Goal: Task Accomplishment & Management: Complete application form

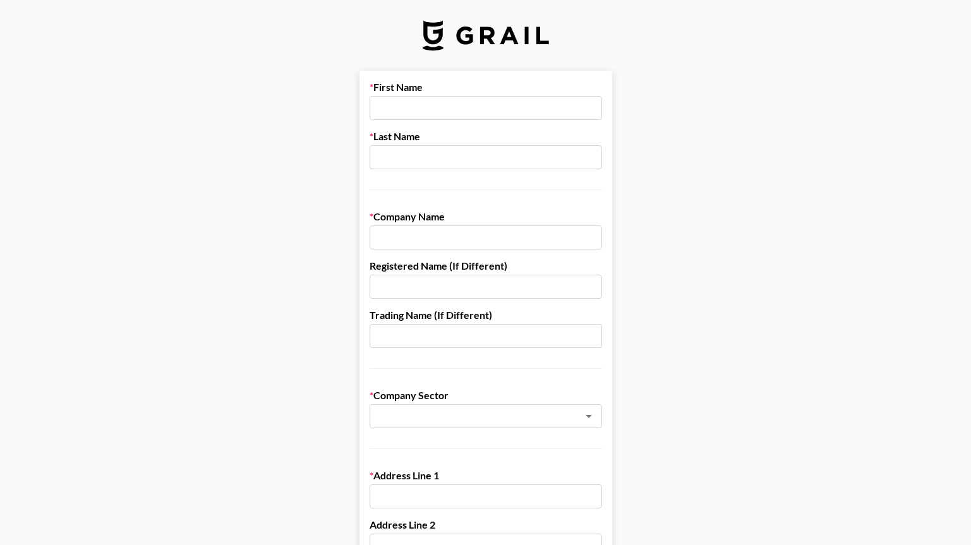
click at [417, 92] on label "First Name" at bounding box center [485, 87] width 232 height 13
type input "[PERSON_NAME]"
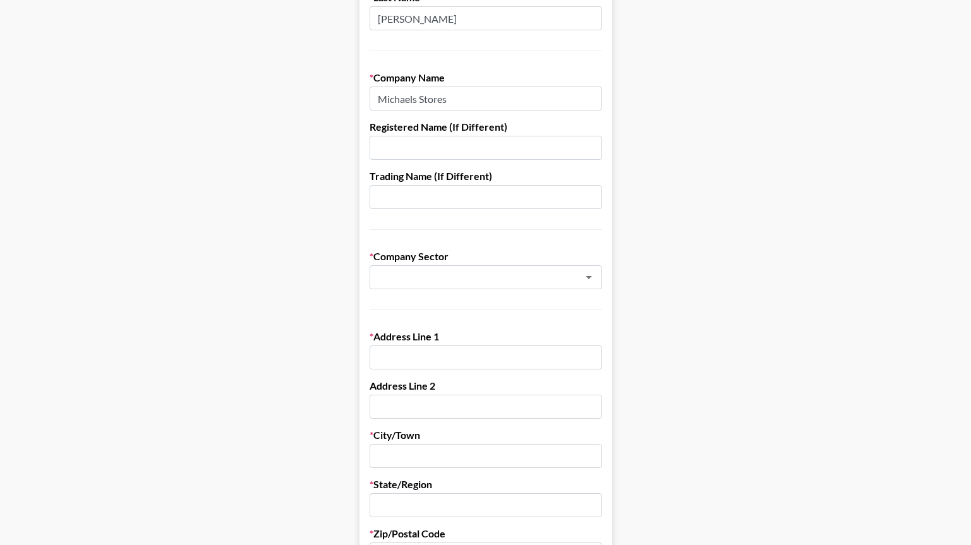
scroll to position [157, 0]
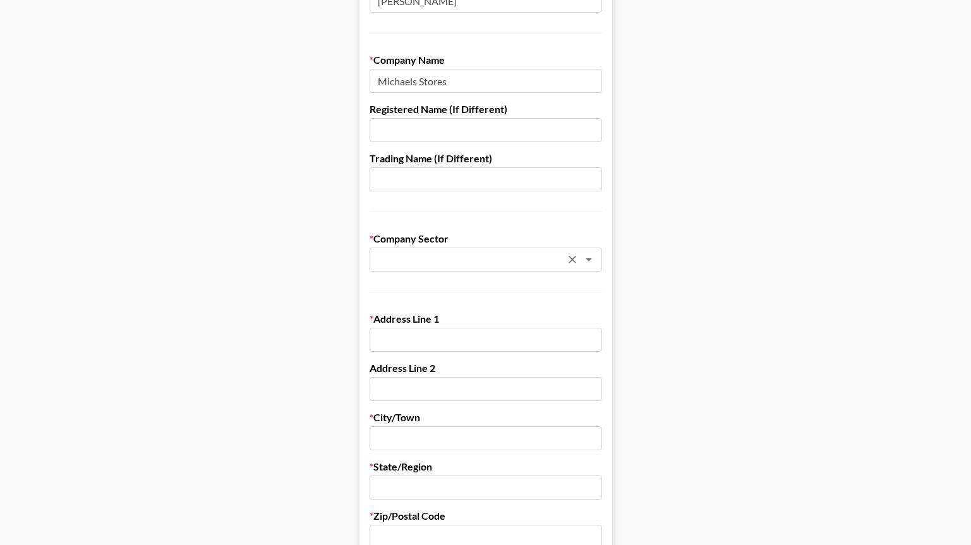
type input "Michaels Stores"
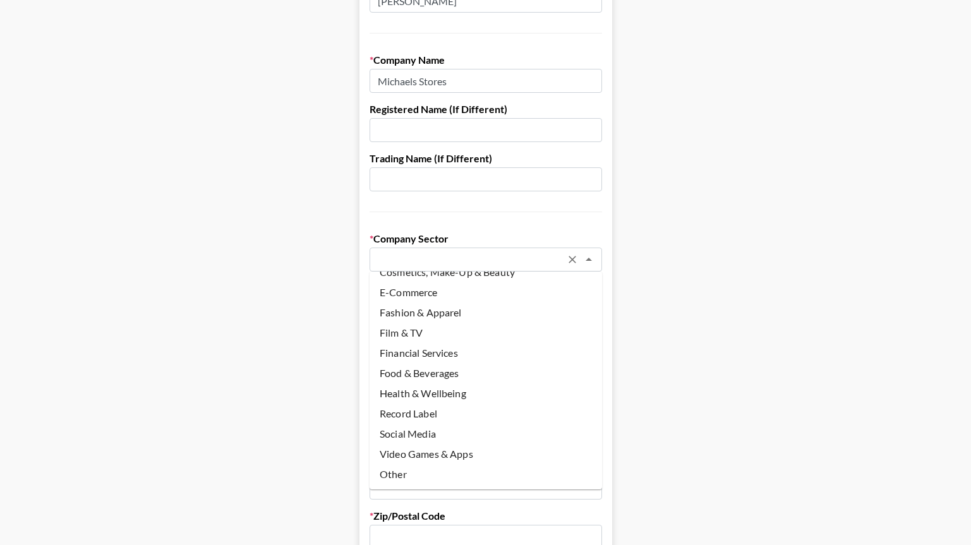
scroll to position [75, 0]
click at [409, 474] on li "Other" at bounding box center [485, 474] width 232 height 20
type input "Other"
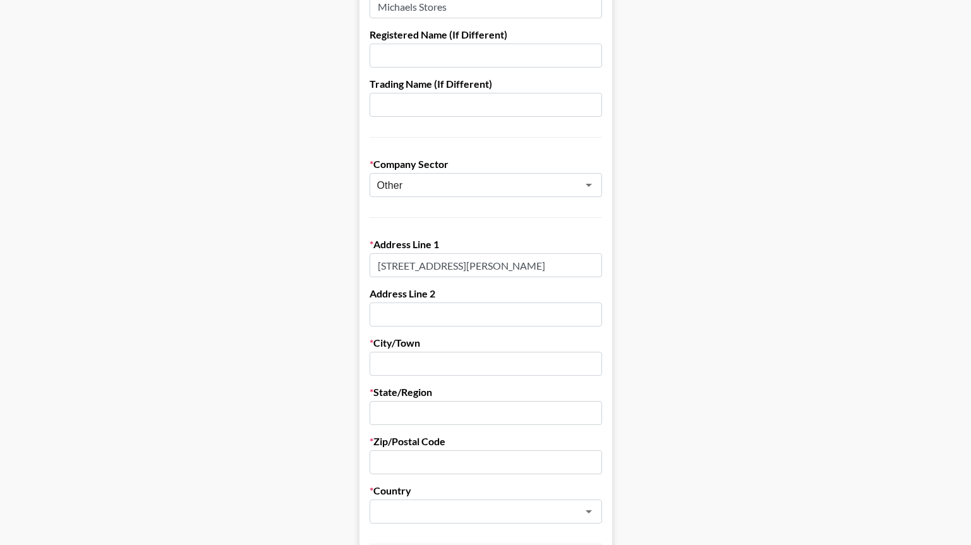
scroll to position [237, 0]
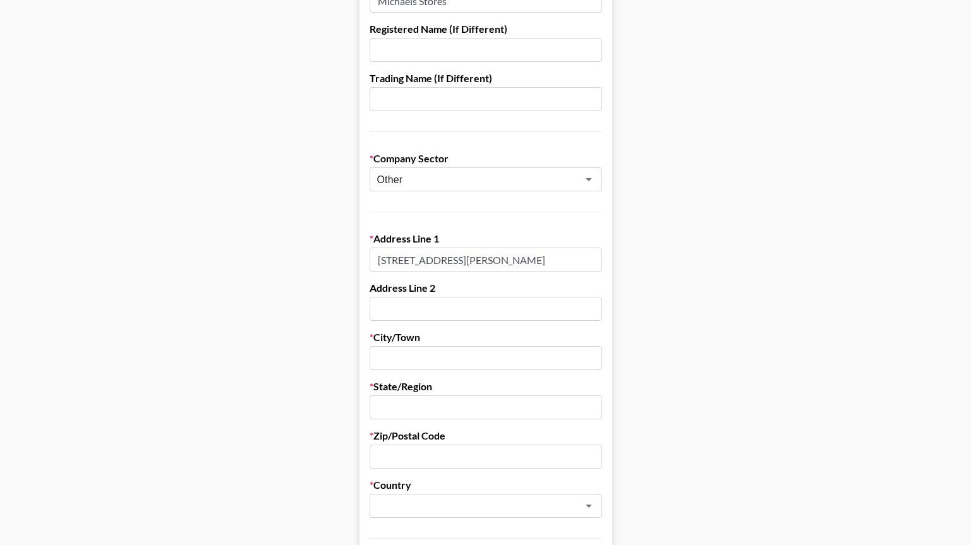
type input "[STREET_ADDRESS][PERSON_NAME]"
click at [378, 357] on input "Iving" at bounding box center [485, 358] width 232 height 24
click at [378, 359] on input "Iving" at bounding box center [485, 358] width 232 height 24
click at [381, 359] on input "Iving" at bounding box center [485, 358] width 232 height 24
click at [393, 422] on form "First Name [PERSON_NAME] Last Name [PERSON_NAME] Company Name [PERSON_NAME] Sto…" at bounding box center [485, 379] width 253 height 1091
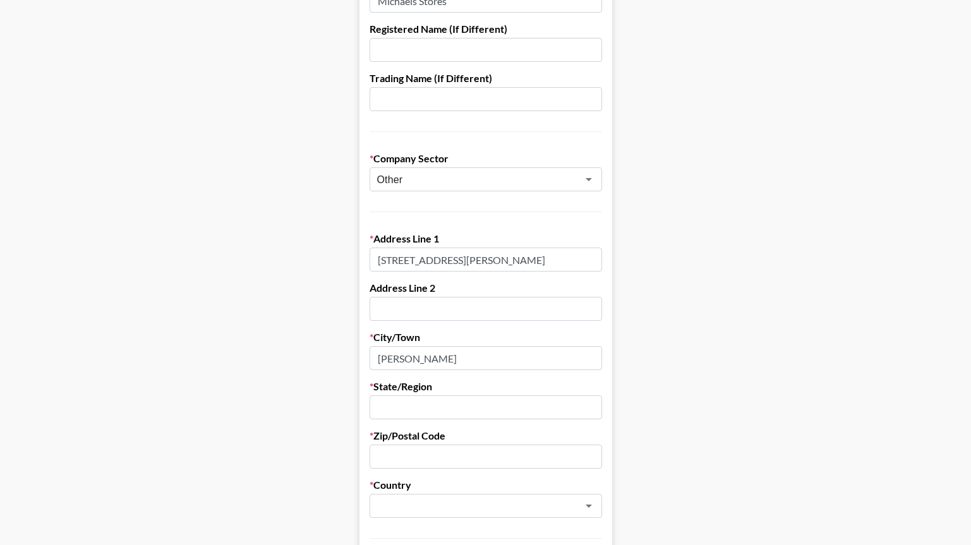
click at [385, 359] on input "[PERSON_NAME]" at bounding box center [485, 358] width 232 height 24
type input "[PERSON_NAME]"
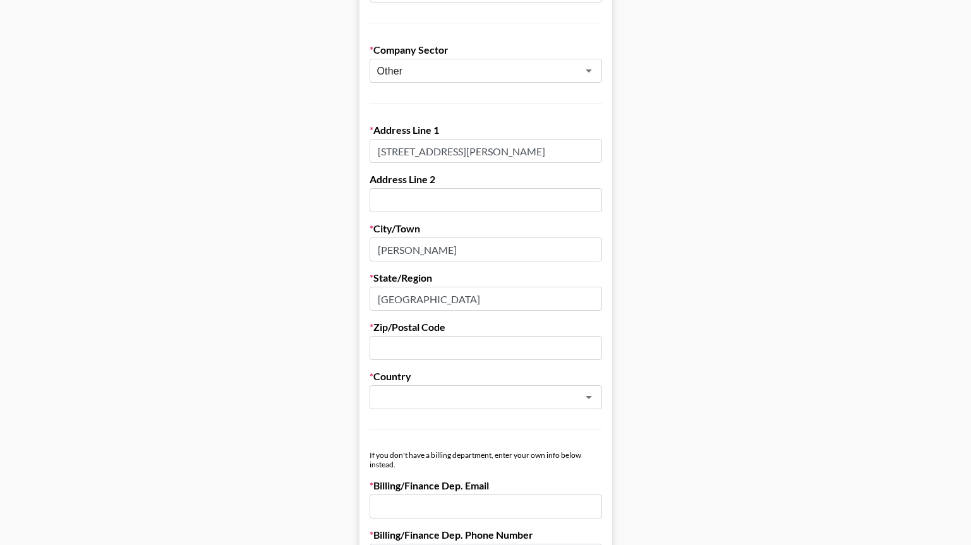
scroll to position [355, 0]
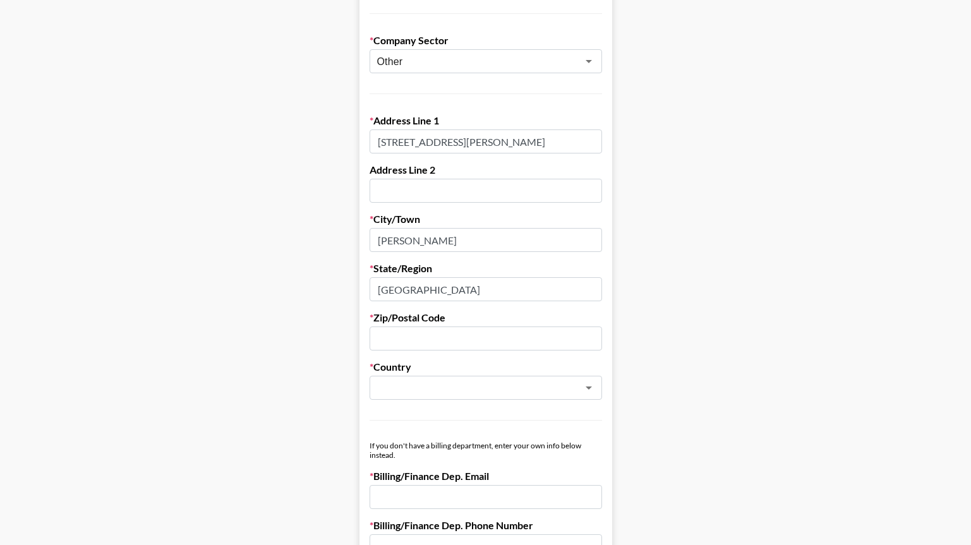
type input "[GEOGRAPHIC_DATA]"
click at [426, 379] on div "​" at bounding box center [485, 388] width 232 height 24
type input "75063"
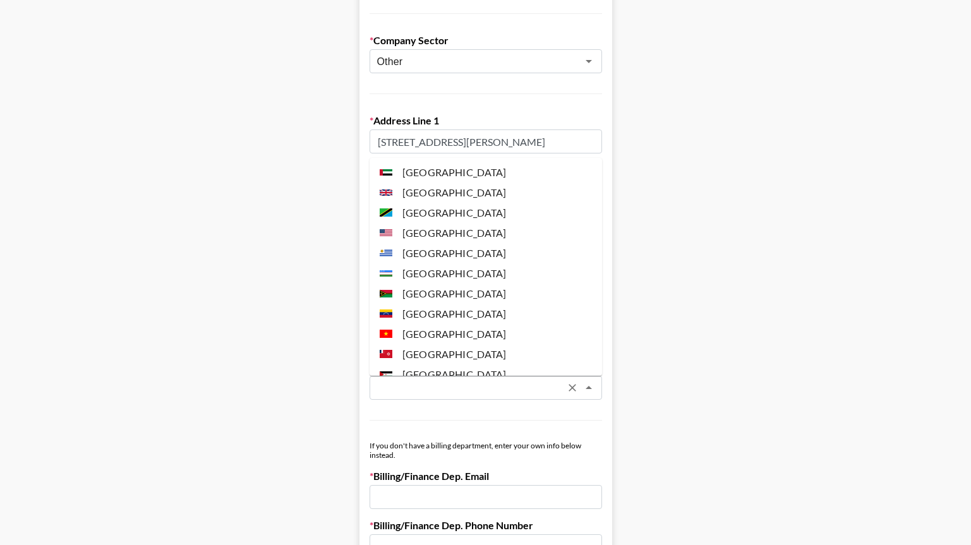
scroll to position [4814, 0]
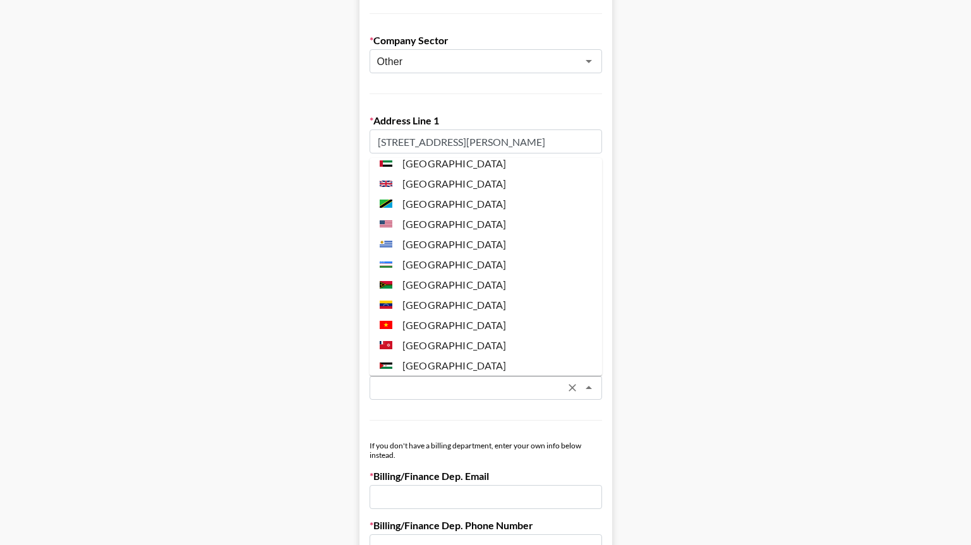
click at [422, 214] on li "[GEOGRAPHIC_DATA]" at bounding box center [485, 224] width 232 height 20
type input "[GEOGRAPHIC_DATA]"
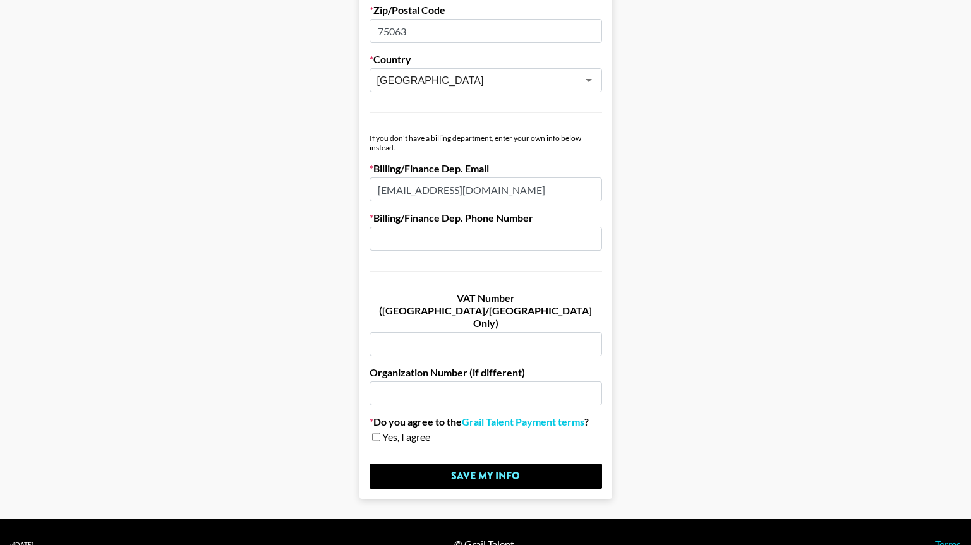
scroll to position [662, 0]
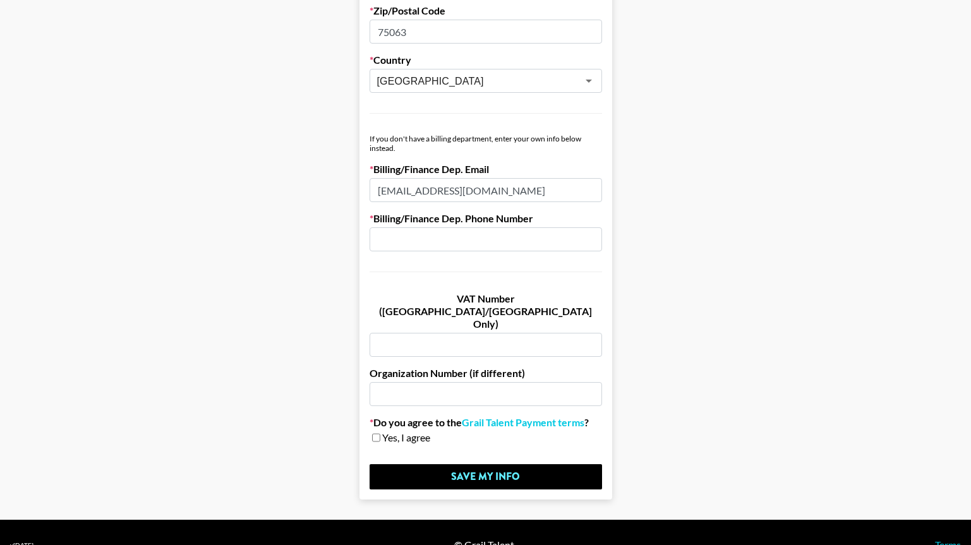
type input "[EMAIL_ADDRESS][DOMAIN_NAME]"
click at [382, 431] on span "Yes, I agree" at bounding box center [406, 437] width 48 height 13
click at [376, 433] on input "checkbox" at bounding box center [376, 437] width 8 height 9
checkbox input "true"
paste input "800) 642-4235"
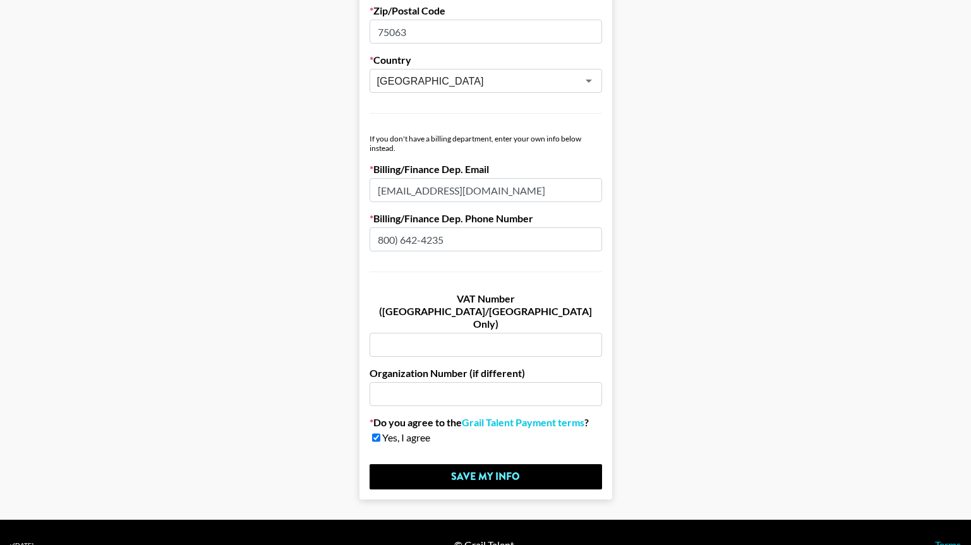
click at [396, 237] on input "800) 642-4235" at bounding box center [485, 239] width 232 height 24
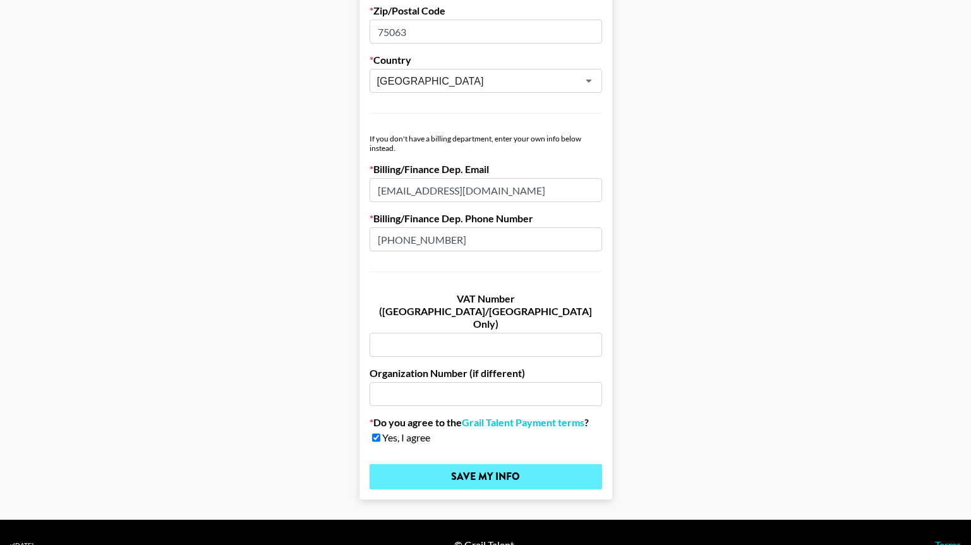
type input "[PHONE_NUMBER]"
click at [441, 464] on input "Save My Info" at bounding box center [485, 476] width 232 height 25
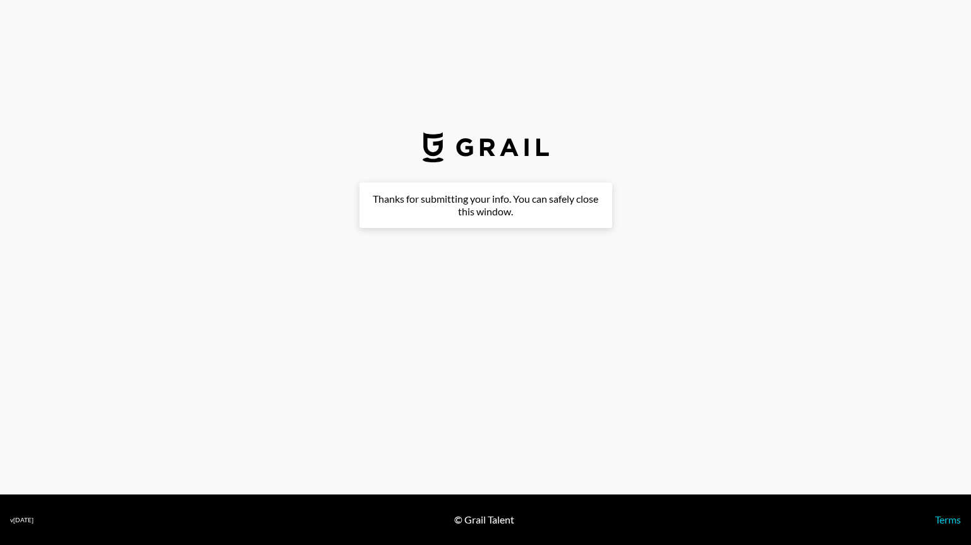
scroll to position [0, 0]
